Goal: Navigation & Orientation: Find specific page/section

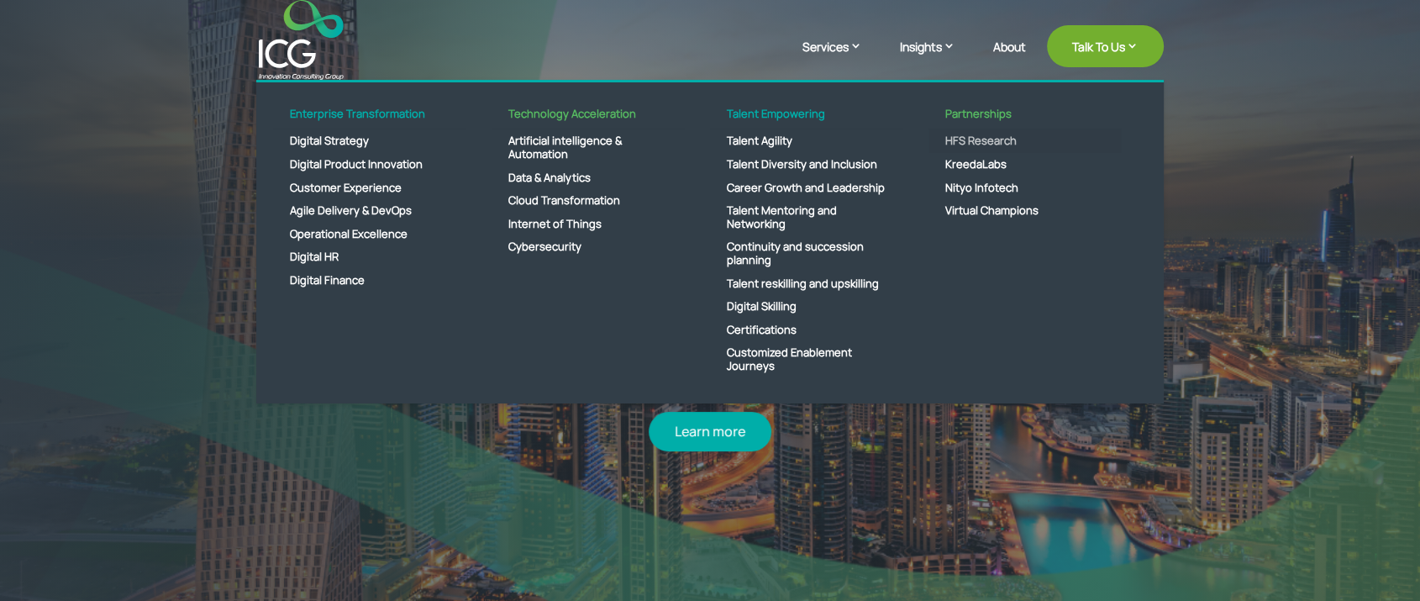
click at [995, 142] on link "HFS Research" at bounding box center [1025, 141] width 193 height 24
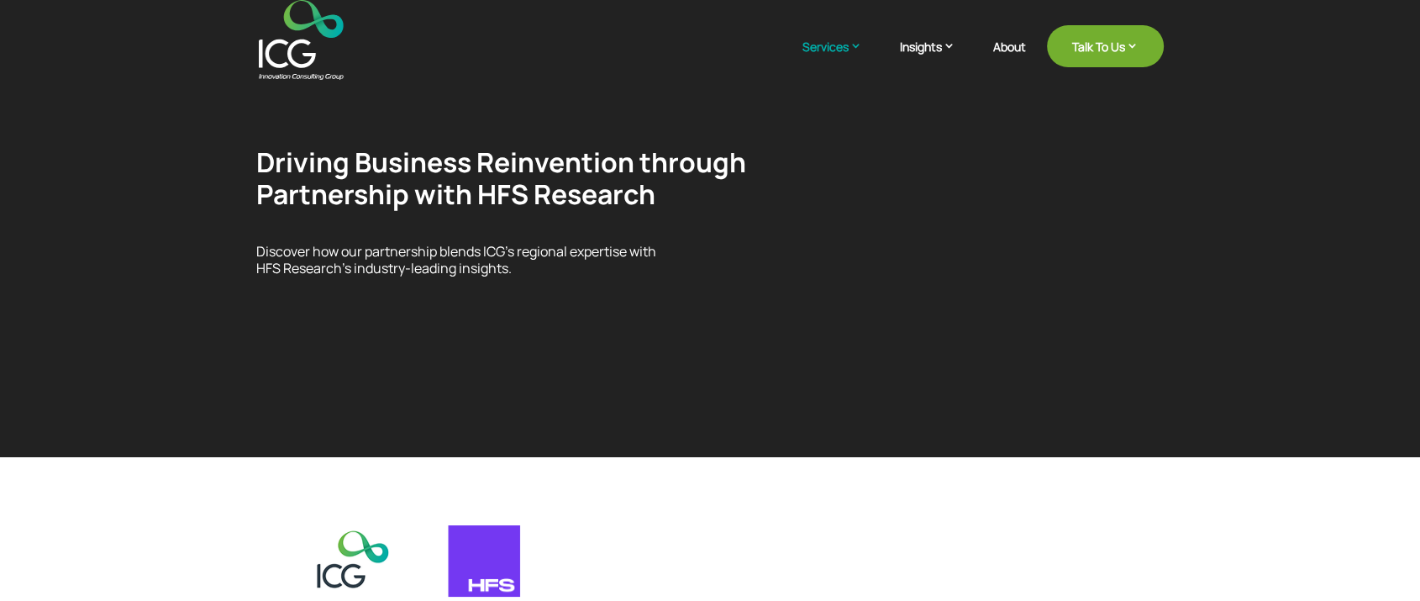
click at [303, 49] on img at bounding box center [301, 40] width 85 height 80
